Goal: Task Accomplishment & Management: Manage account settings

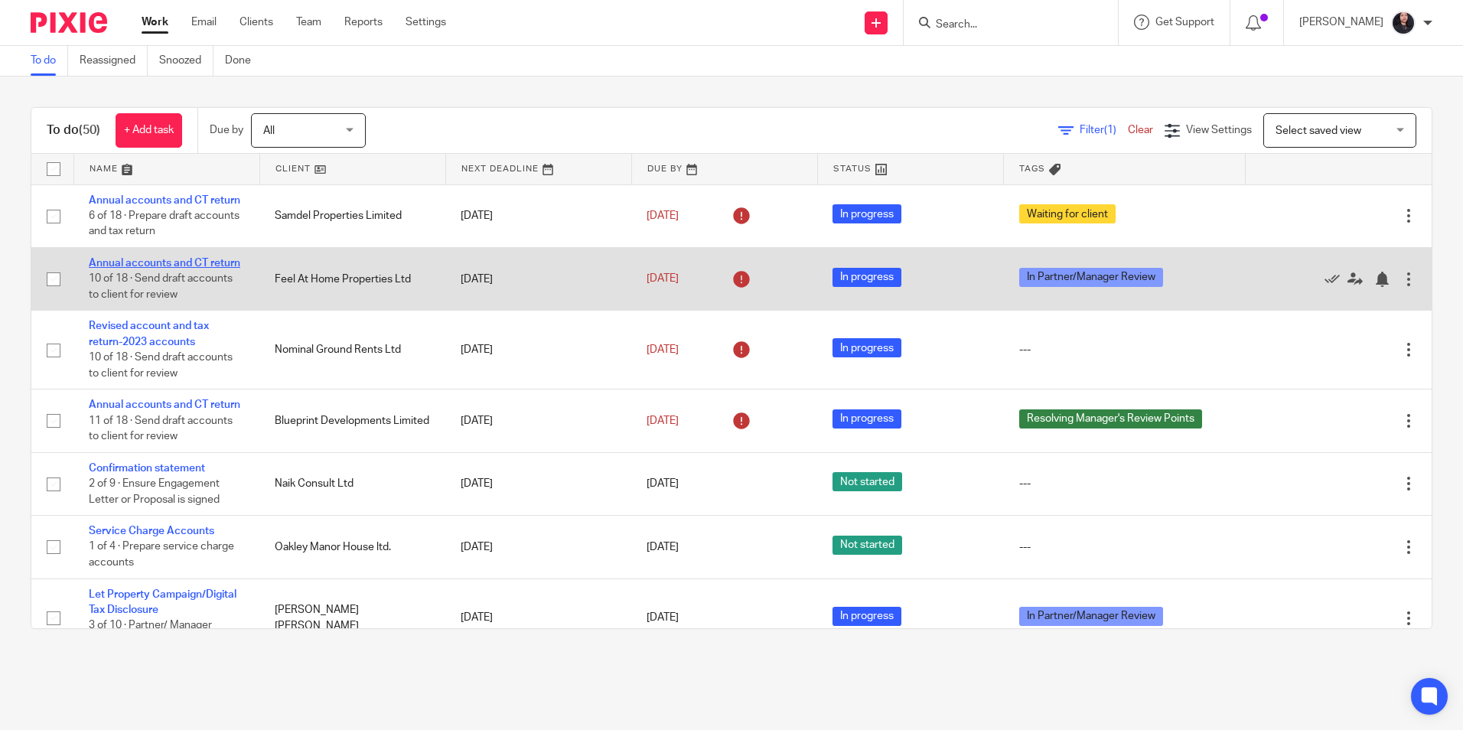
click at [161, 269] on link "Annual accounts and CT return" at bounding box center [164, 263] width 151 height 11
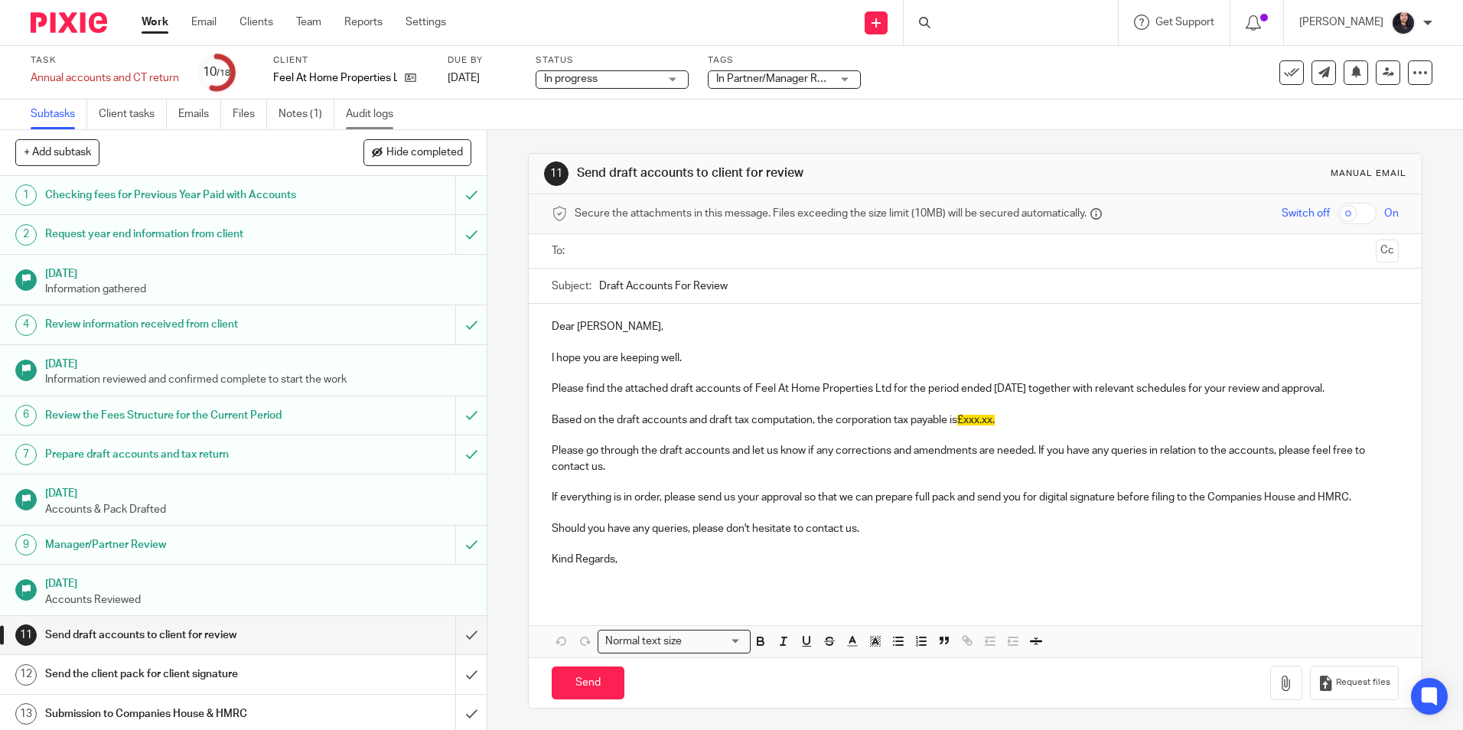
click at [360, 117] on link "Audit logs" at bounding box center [375, 114] width 59 height 30
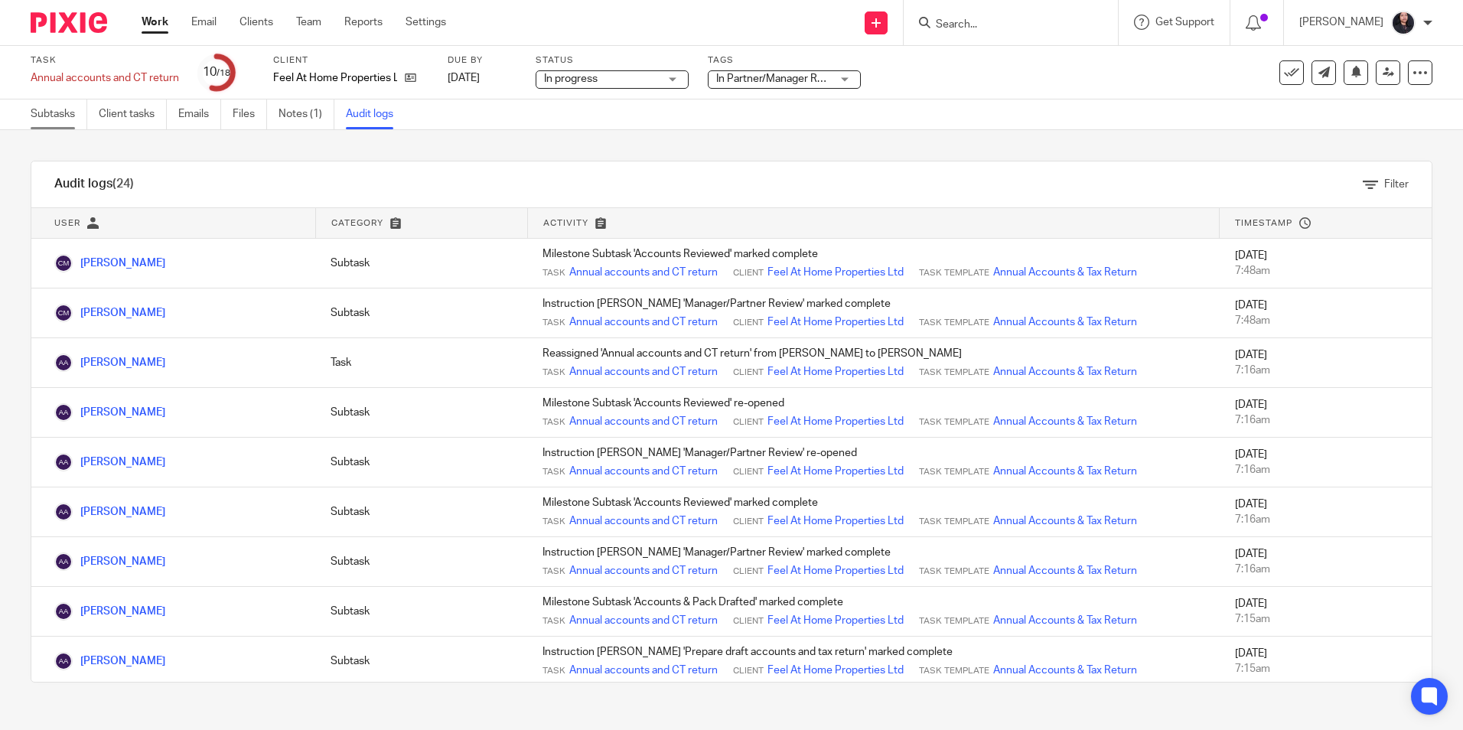
click at [41, 116] on link "Subtasks" at bounding box center [59, 114] width 57 height 30
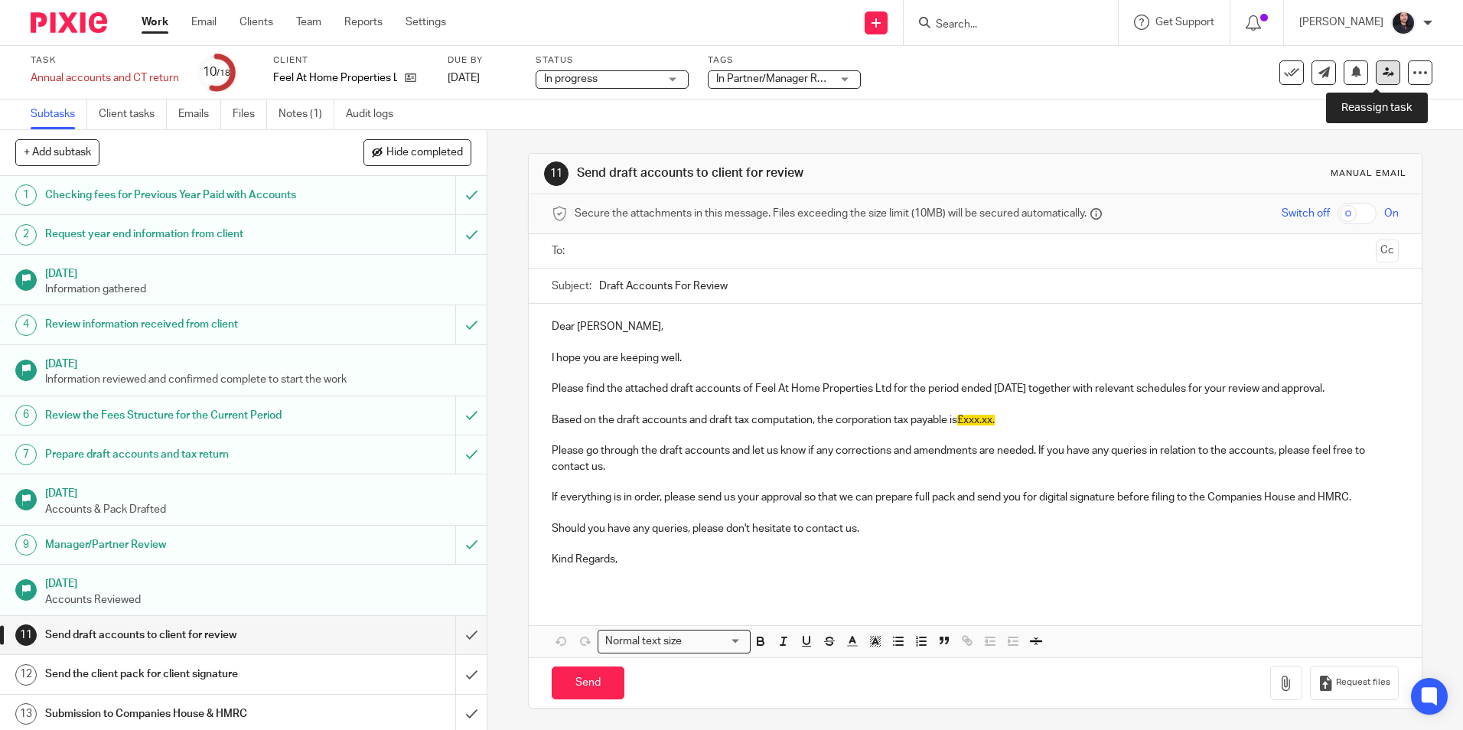
click at [1382, 70] on icon at bounding box center [1387, 72] width 11 height 11
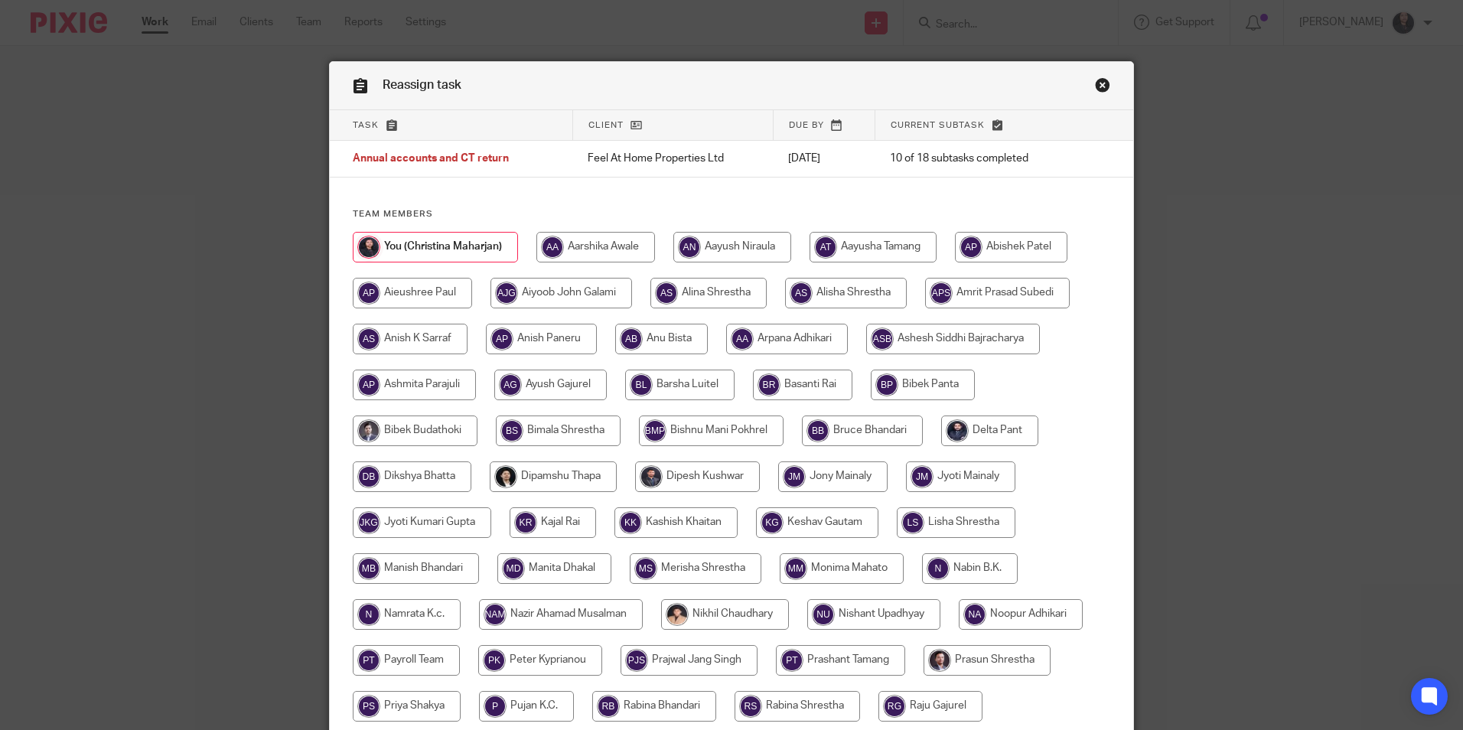
click at [620, 255] on input "radio" at bounding box center [595, 247] width 119 height 31
radio input "true"
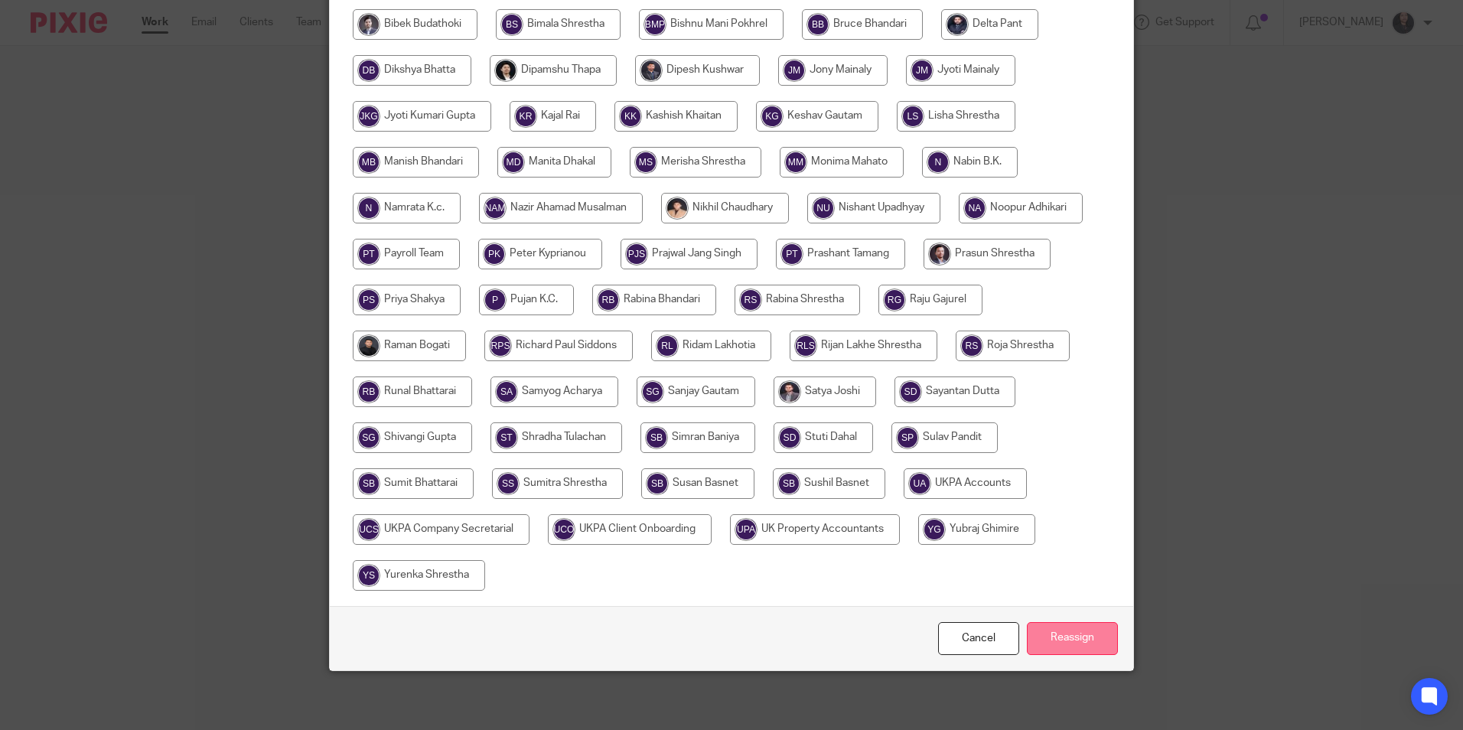
scroll to position [409, 0]
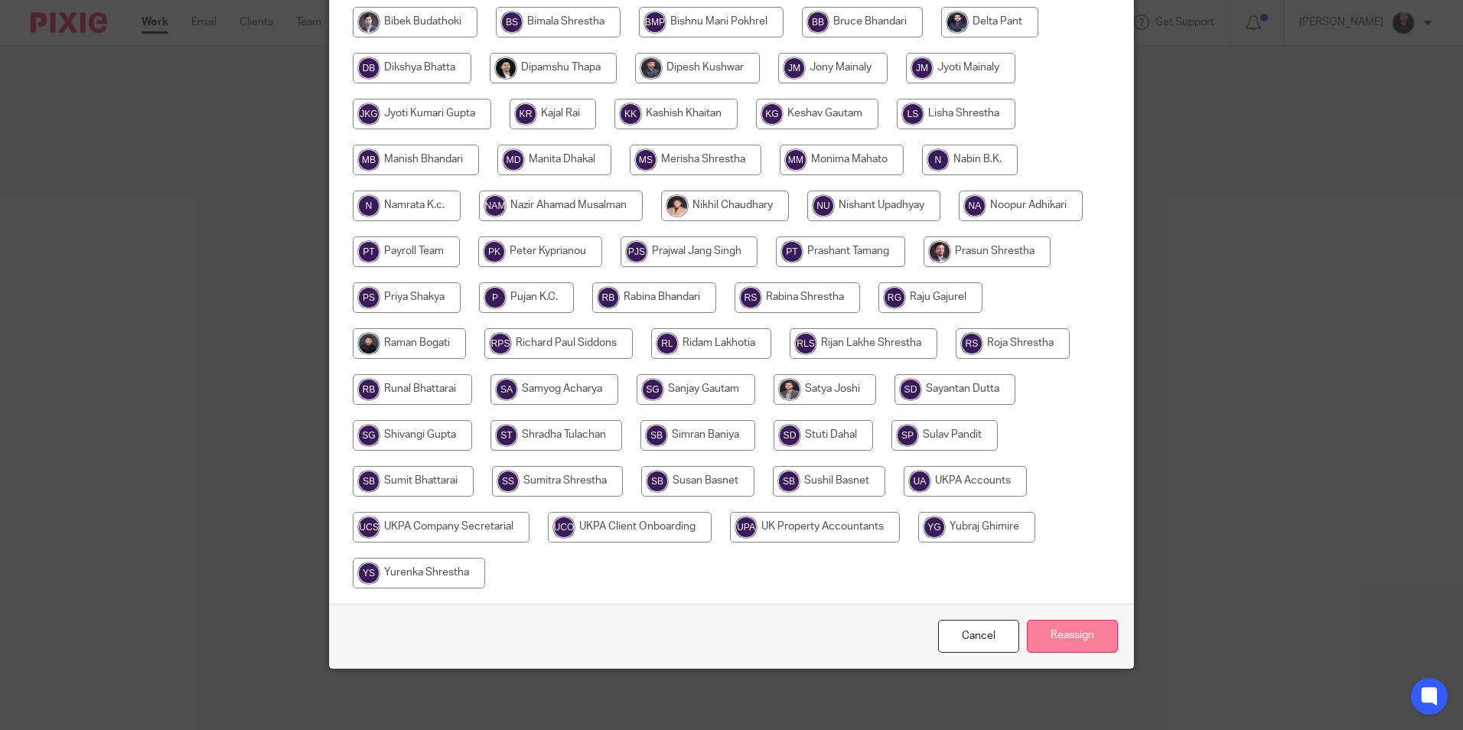
click at [1066, 635] on input "Reassign" at bounding box center [1072, 636] width 91 height 33
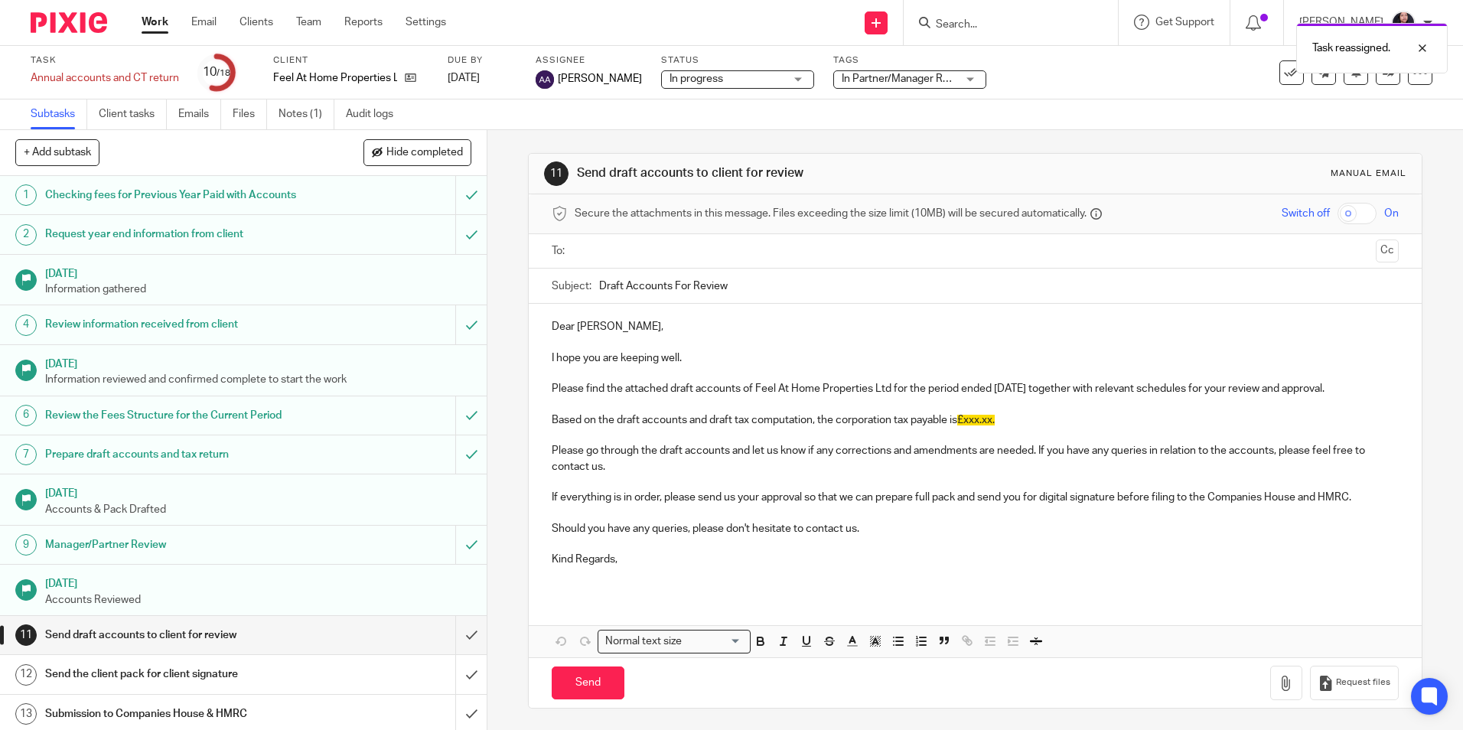
click at [50, 16] on img at bounding box center [69, 22] width 77 height 21
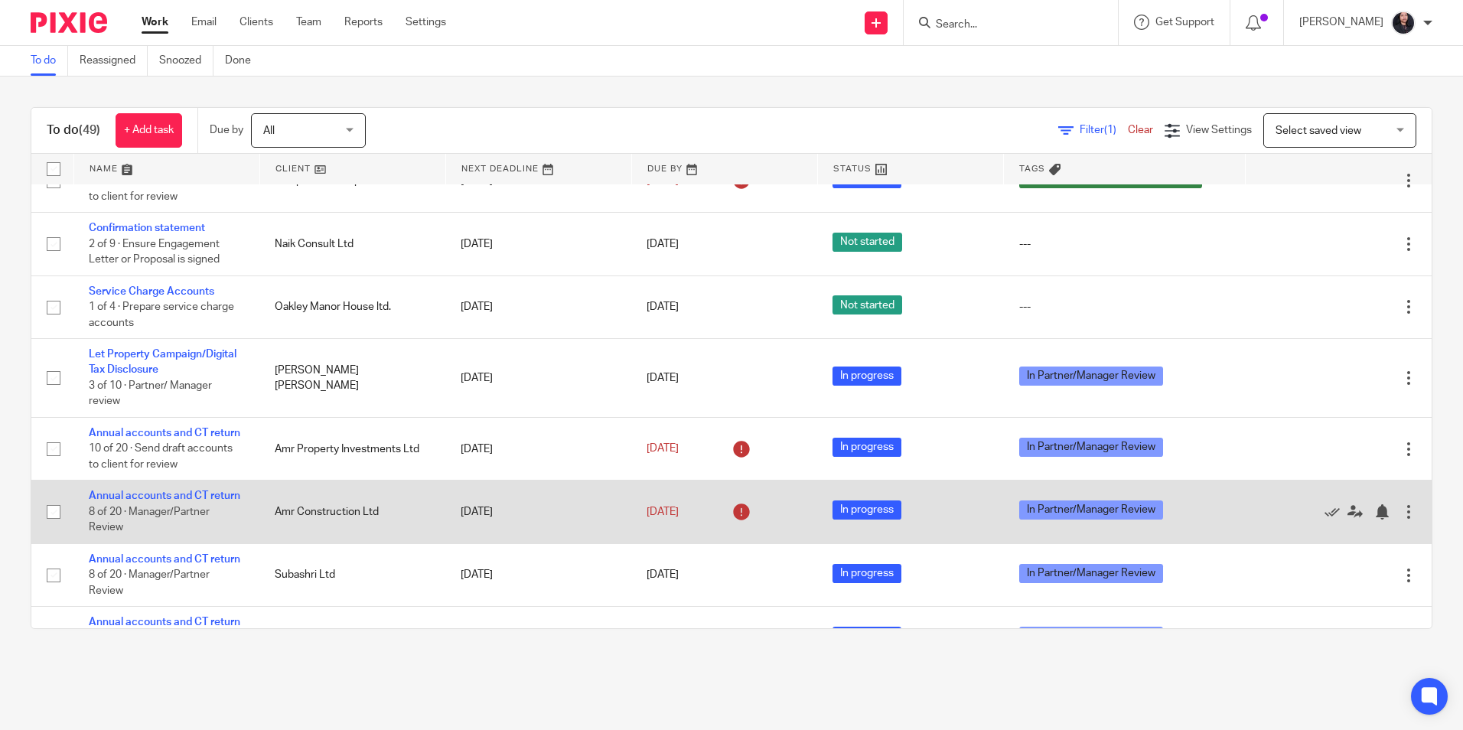
scroll to position [153, 0]
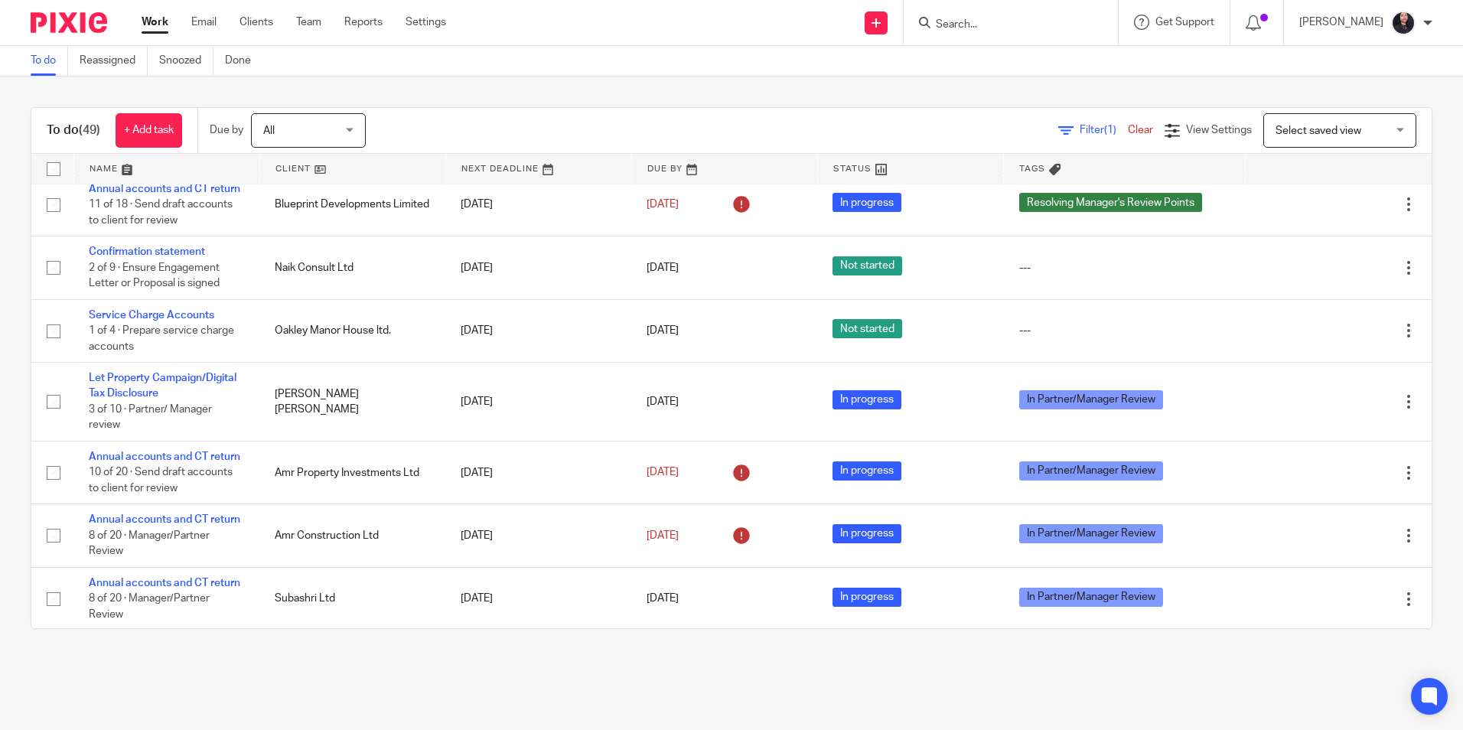
click at [1001, 25] on input "Search" at bounding box center [1003, 25] width 138 height 14
type input "monarch"
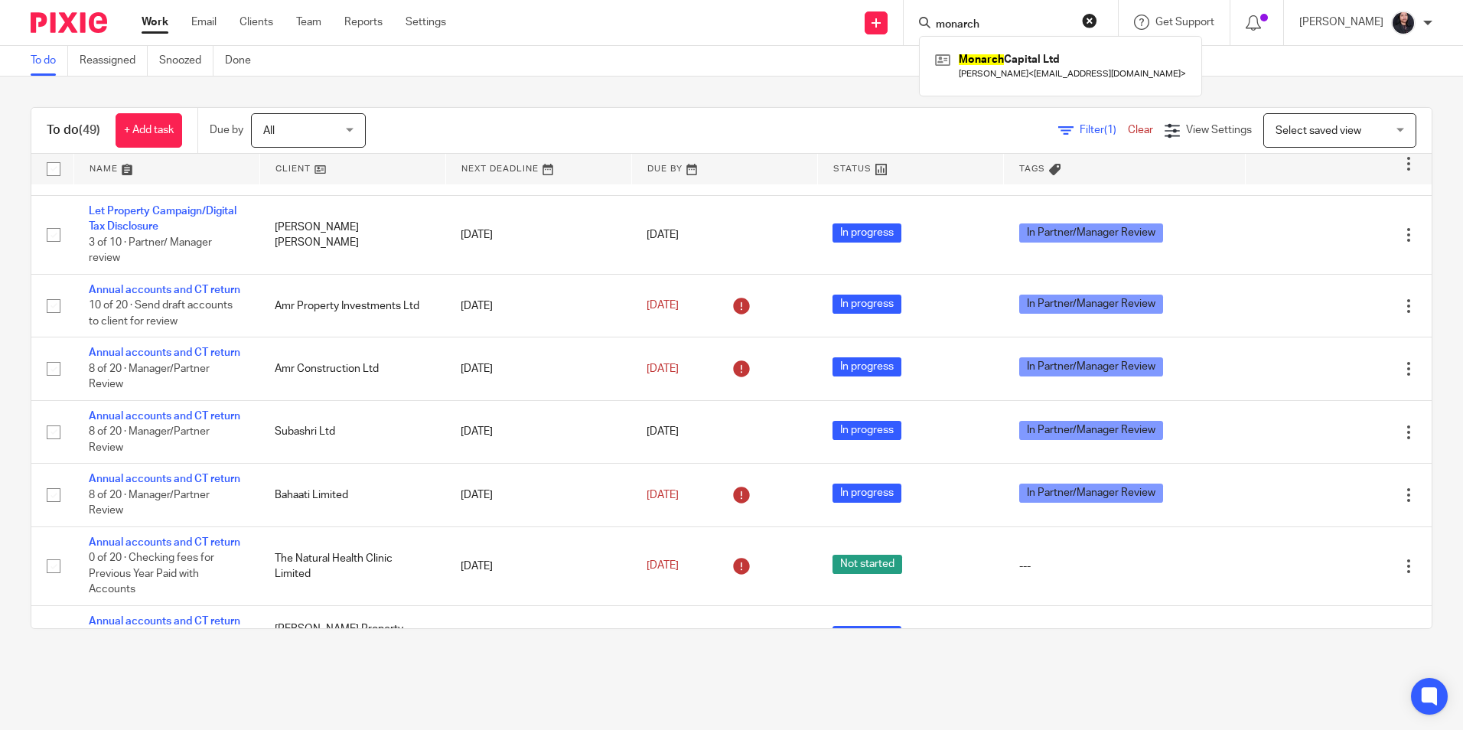
scroll to position [306, 0]
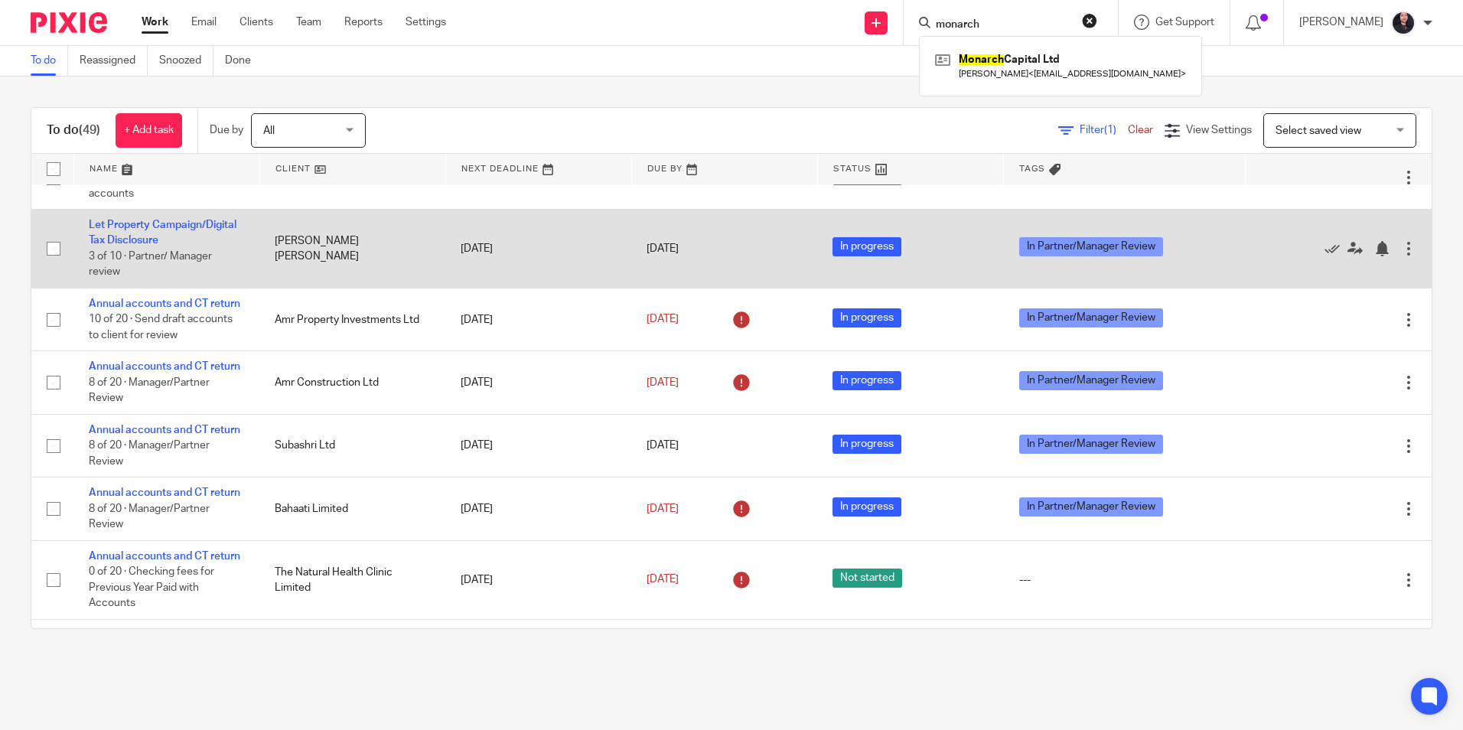
click at [142, 265] on td "Let Property Campaign/Digital Tax Disclosure 3 of 10 · Partner/ Manager review" at bounding box center [166, 249] width 186 height 79
click at [140, 246] on link "Let Property Campaign/Digital Tax Disclosure" at bounding box center [163, 233] width 148 height 26
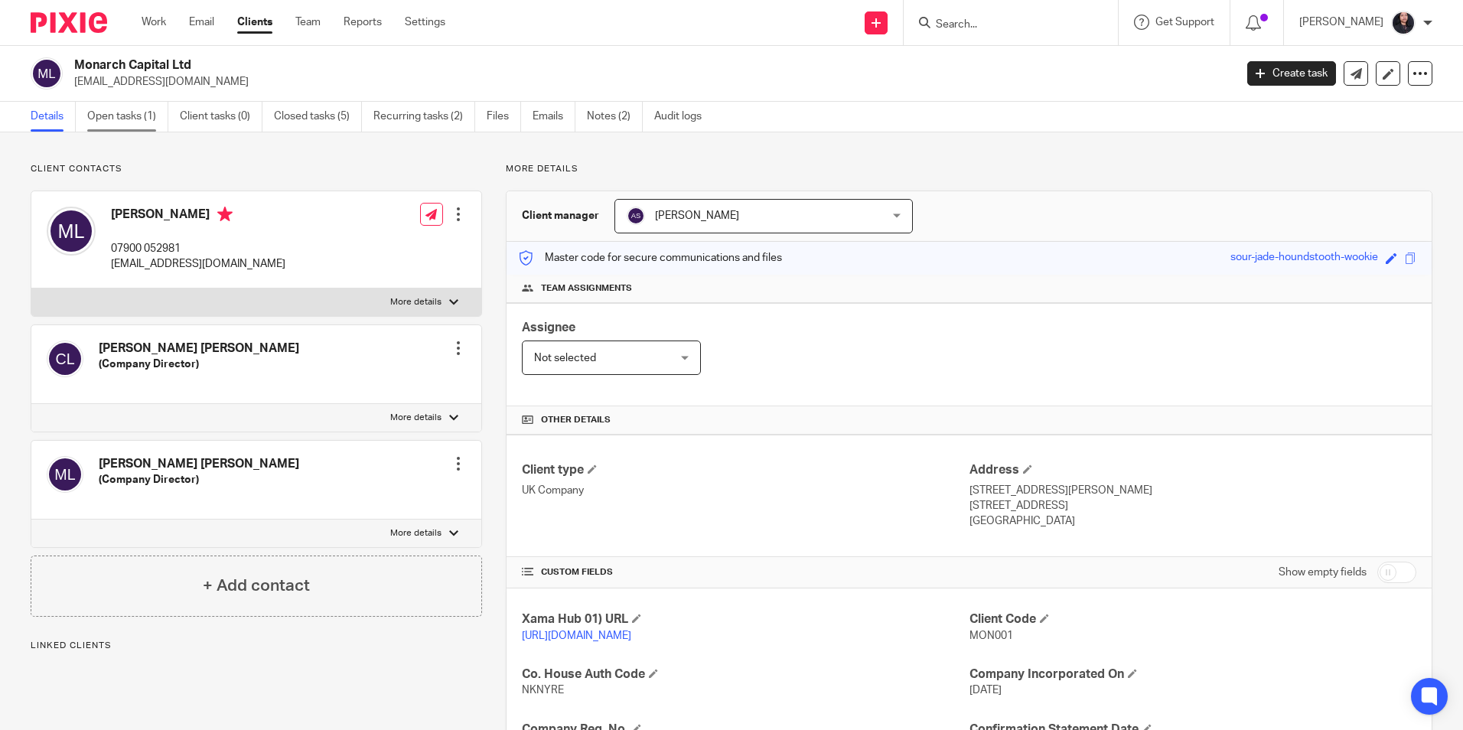
click at [148, 120] on link "Open tasks (1)" at bounding box center [127, 117] width 81 height 30
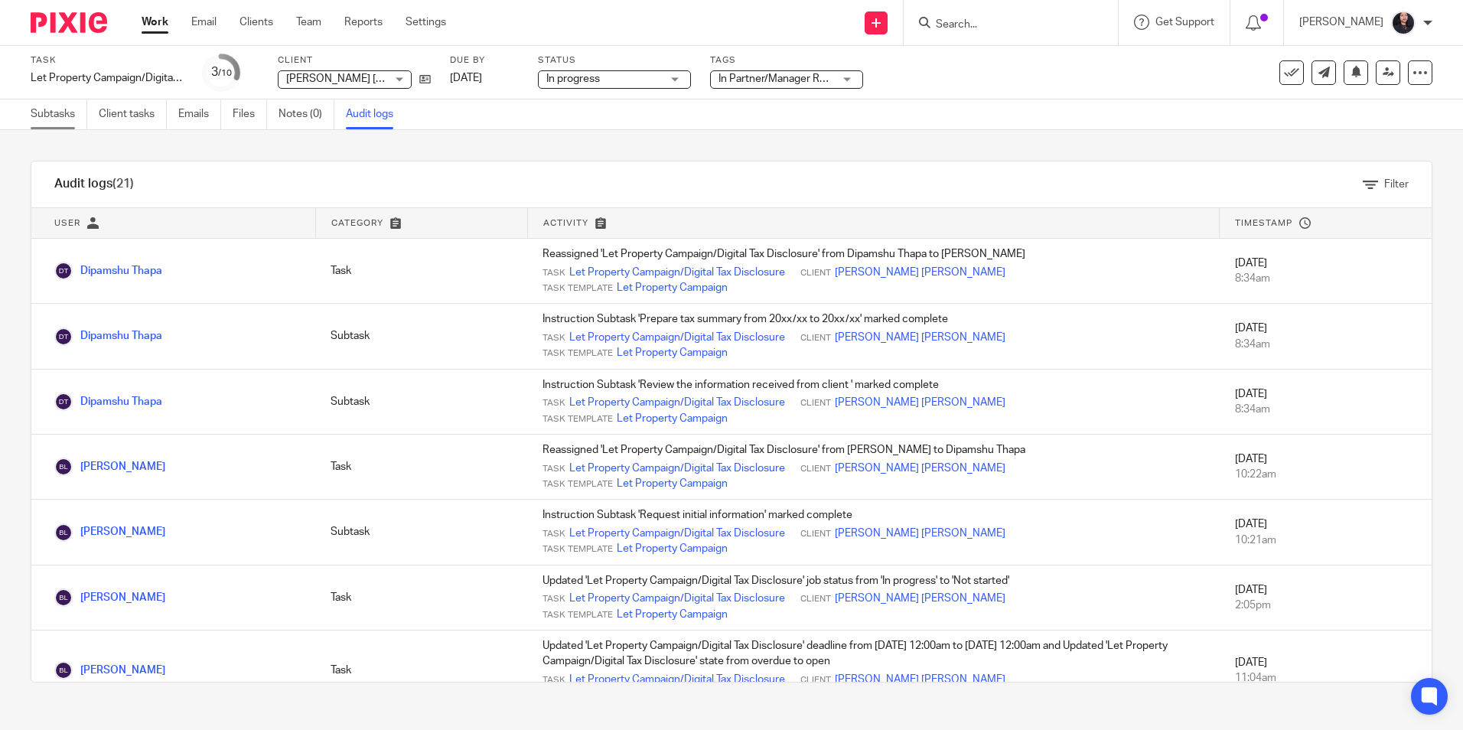
click at [54, 126] on link "Subtasks" at bounding box center [59, 114] width 57 height 30
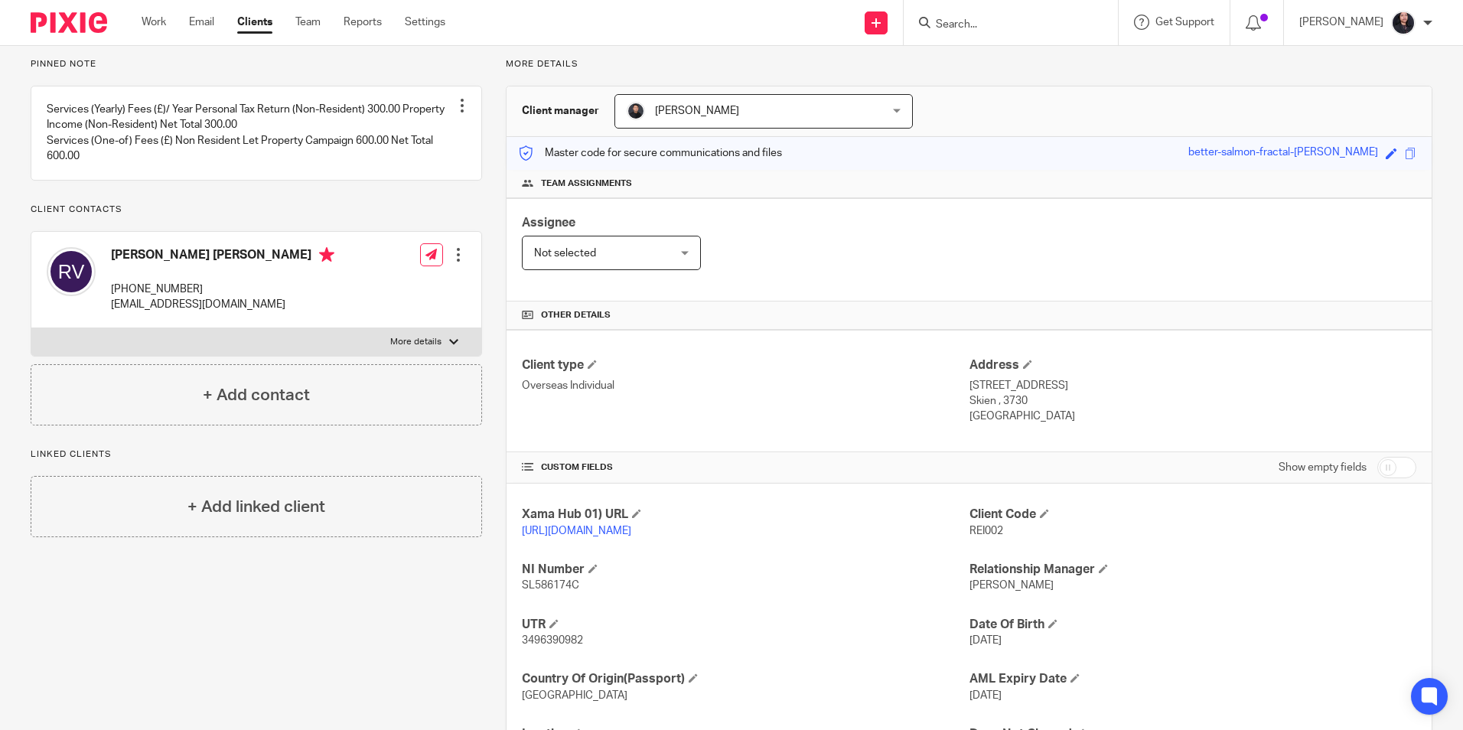
scroll to position [203, 0]
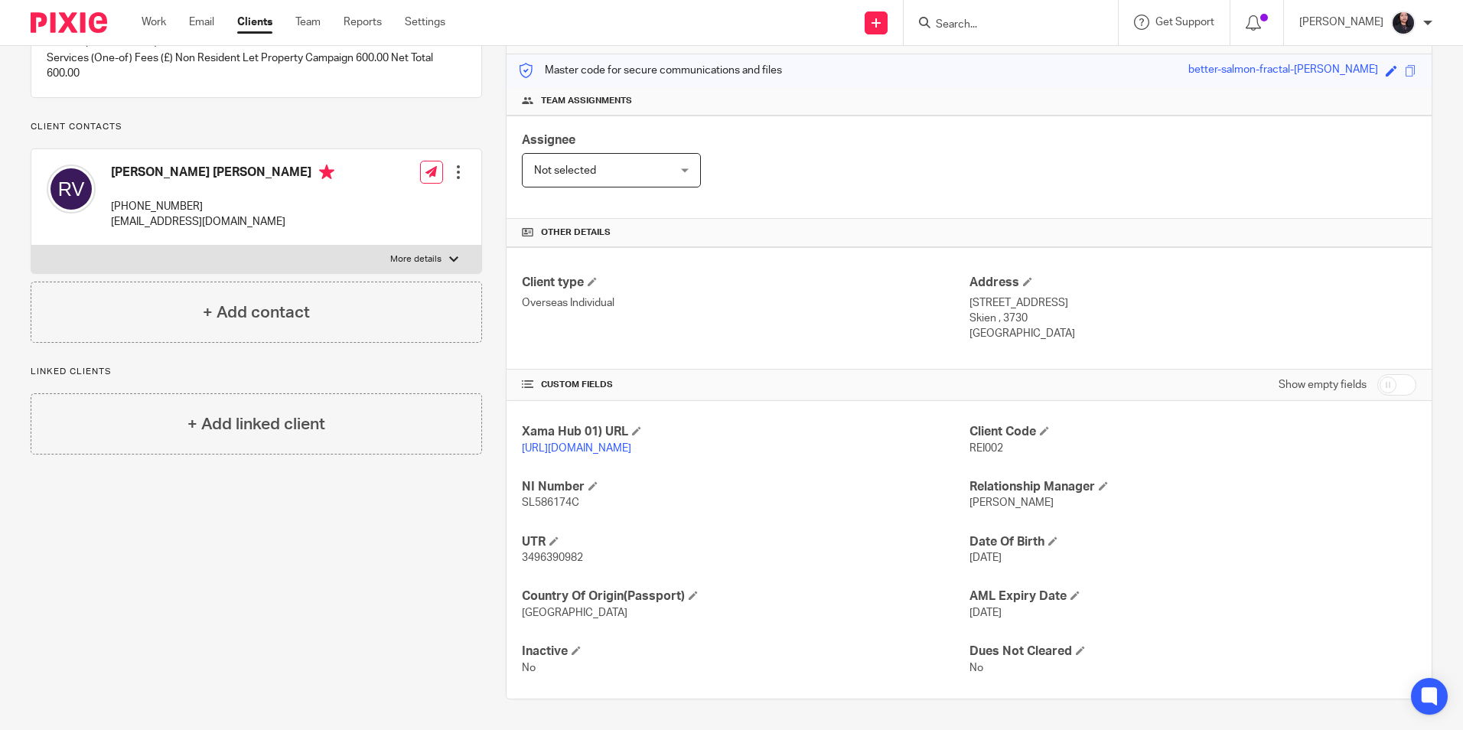
click at [555, 556] on span "3496390982" at bounding box center [552, 557] width 61 height 11
copy span "3496390982"
